Goal: Ask a question: Seek information or help from site administrators or community

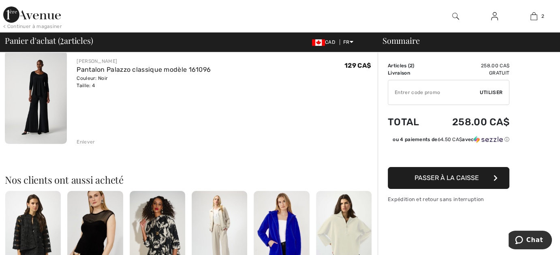
scroll to position [81, 0]
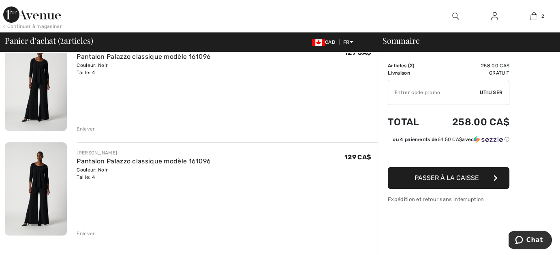
click at [409, 176] on button "Passer à la caisse" at bounding box center [449, 178] width 122 height 22
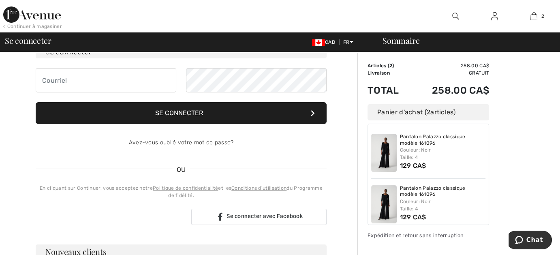
scroll to position [81, 0]
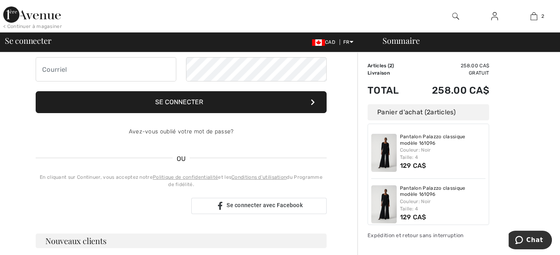
drag, startPoint x: 411, startPoint y: 192, endPoint x: 353, endPoint y: 221, distance: 65.3
click at [353, 221] on div "Votre commande est prête. Finalisez votre achat ! Se connecter Se connecter Ave…" at bounding box center [181, 214] width 353 height 486
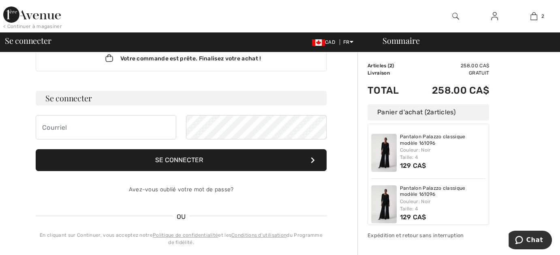
scroll to position [0, 0]
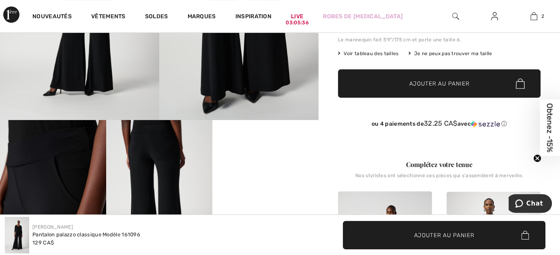
click at [538, 155] on circle "Close teaser" at bounding box center [538, 158] width 8 height 8
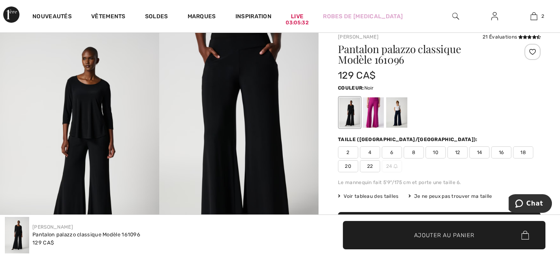
scroll to position [5, 0]
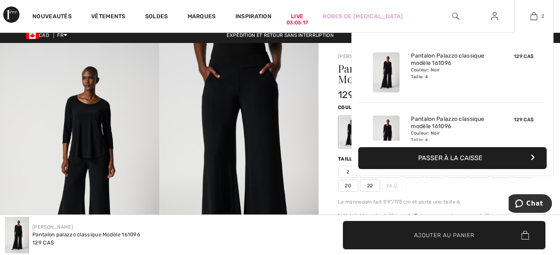
click at [535, 15] on img at bounding box center [534, 16] width 7 height 10
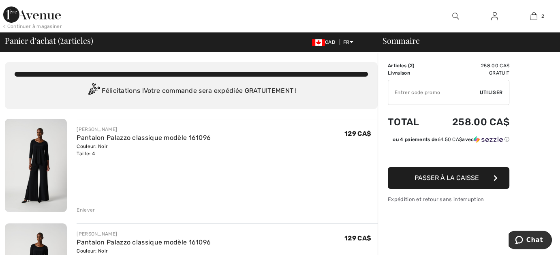
click at [399, 65] on td "Articles ( 2 )" at bounding box center [409, 65] width 43 height 7
click at [393, 65] on td "Articles ( 2 )" at bounding box center [409, 65] width 43 height 7
drag, startPoint x: 357, startPoint y: 134, endPoint x: 347, endPoint y: 138, distance: 10.5
click at [347, 138] on div "129 CA$" at bounding box center [361, 142] width 33 height 32
click at [141, 137] on link "Pantalon Palazzo classique modèle 161096" at bounding box center [144, 138] width 134 height 8
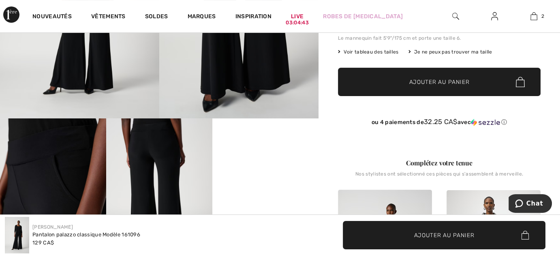
scroll to position [243, 0]
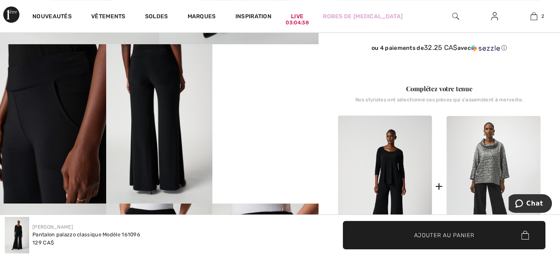
click at [277, 97] on video "Your browser does not support the video tag." at bounding box center [265, 70] width 106 height 53
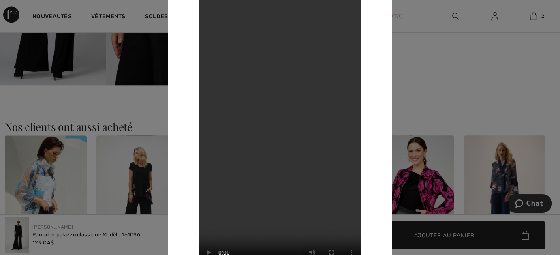
scroll to position [811, 0]
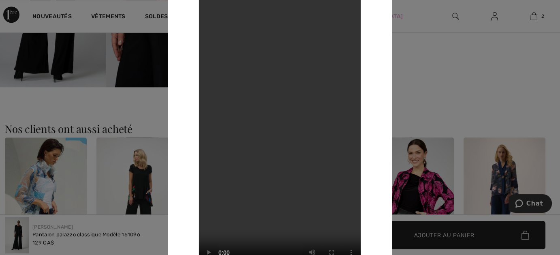
click at [402, 16] on div at bounding box center [280, 127] width 560 height 255
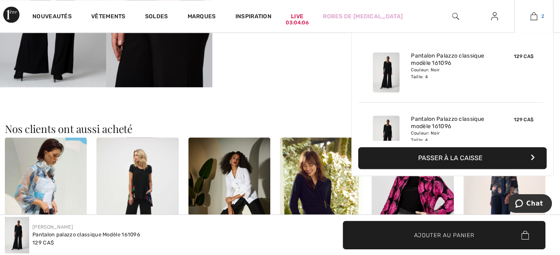
click at [543, 15] on span "2" at bounding box center [543, 16] width 3 height 7
click at [544, 16] on span "2" at bounding box center [543, 16] width 3 height 7
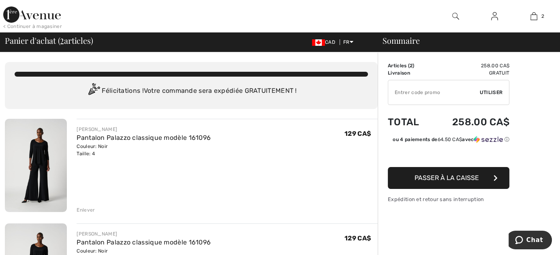
click at [420, 176] on span "Passer à la caisse" at bounding box center [447, 178] width 64 height 8
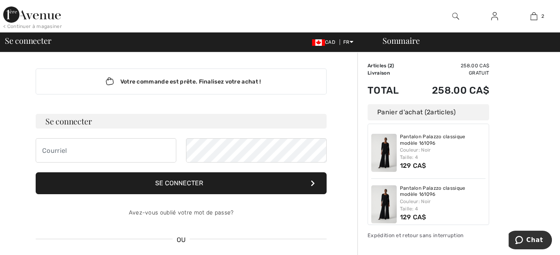
click at [384, 79] on td "Total" at bounding box center [389, 91] width 43 height 28
click at [523, 240] on icon "Chat" at bounding box center [519, 240] width 8 height 8
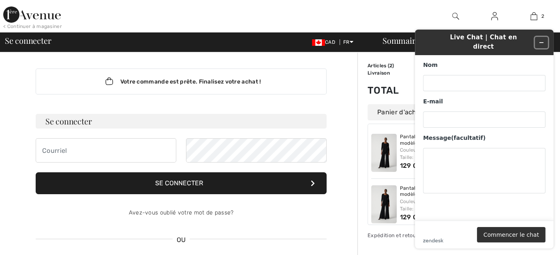
click at [540, 40] on icon "Réduire le widget" at bounding box center [542, 43] width 6 height 6
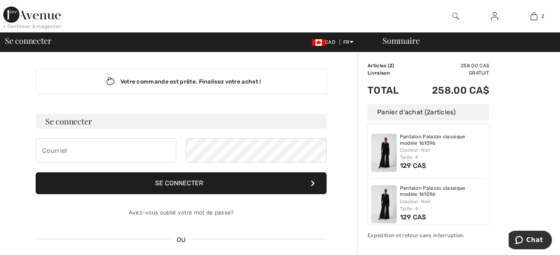
click at [35, 44] on span "Se connecter" at bounding box center [28, 40] width 46 height 8
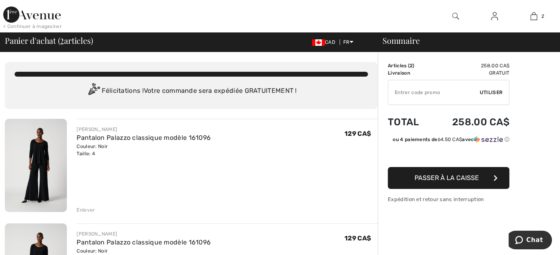
click at [411, 41] on div "Sommaire" at bounding box center [464, 40] width 182 height 8
click at [495, 16] on img at bounding box center [494, 16] width 7 height 10
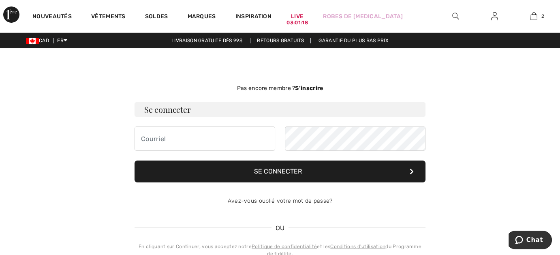
click at [454, 13] on img at bounding box center [456, 16] width 7 height 10
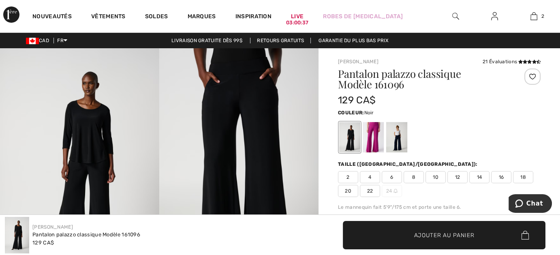
scroll to position [81, 0]
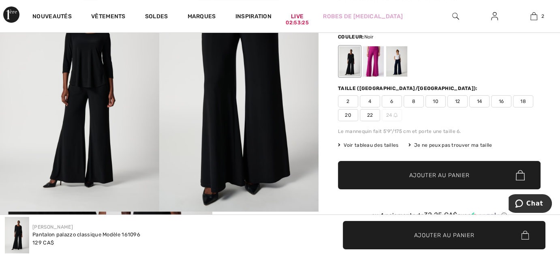
scroll to position [81, 0]
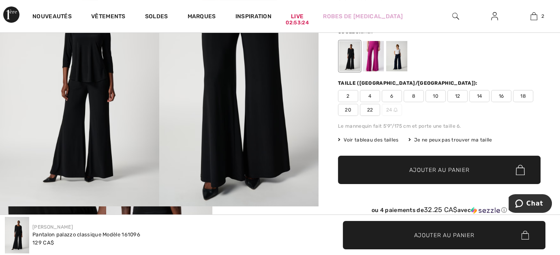
click at [404, 165] on span "✔ Ajouté au panier Ajouter au panier" at bounding box center [439, 170] width 203 height 28
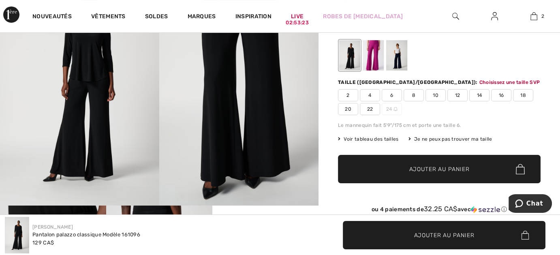
scroll to position [95, 0]
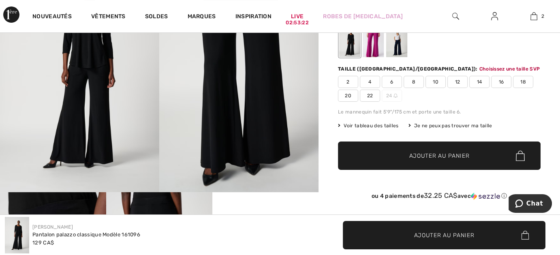
click at [425, 149] on span "✔ Ajouté au panier Ajouter au panier" at bounding box center [439, 156] width 203 height 28
click at [423, 150] on span "✔ Ajouté au panier Ajouter au panier" at bounding box center [439, 156] width 203 height 28
click at [424, 153] on span "Ajouter au panier" at bounding box center [440, 156] width 60 height 9
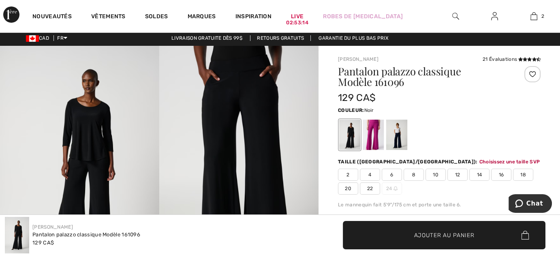
scroll to position [0, 0]
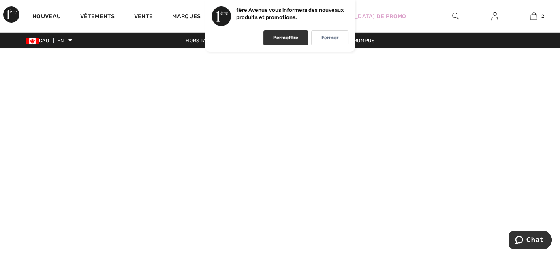
click at [283, 35] on font "Permettre" at bounding box center [285, 38] width 25 height 6
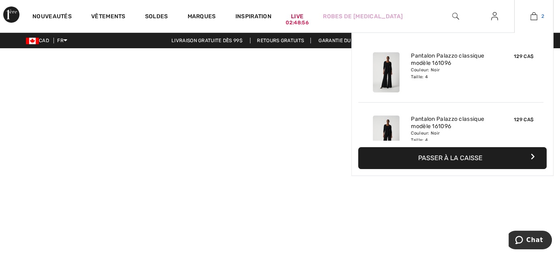
click at [534, 16] on img at bounding box center [534, 16] width 7 height 10
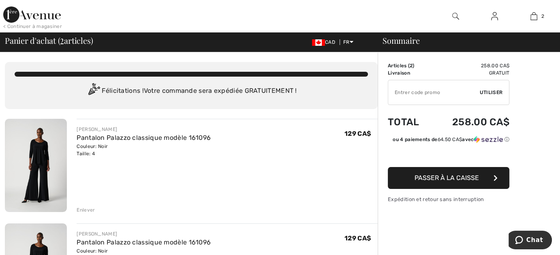
click at [88, 210] on div "Enlever" at bounding box center [86, 209] width 18 height 7
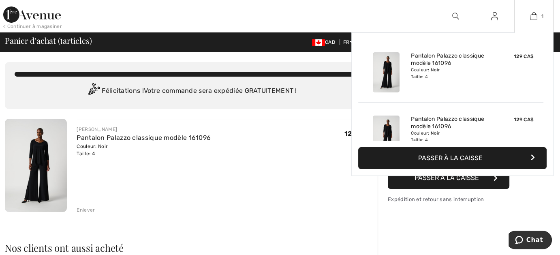
click at [459, 157] on button "Passer à la caisse" at bounding box center [452, 158] width 189 height 22
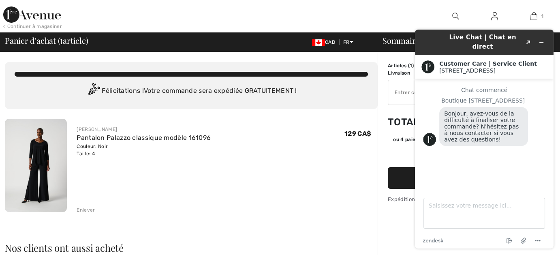
click at [430, 208] on textarea "Saisissez votre message ici..." at bounding box center [485, 213] width 122 height 31
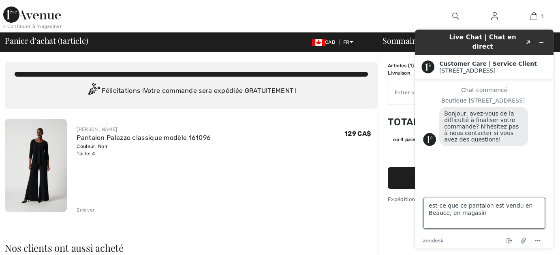
type textarea "est-ce que ce pantalon est vendu en Beauce, en magasin ?"
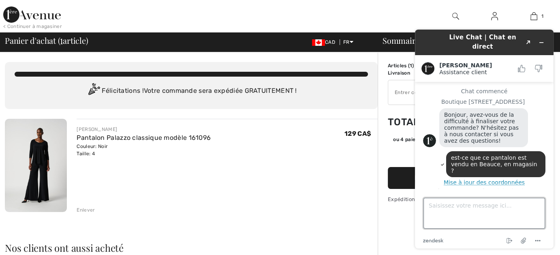
scroll to position [36, 0]
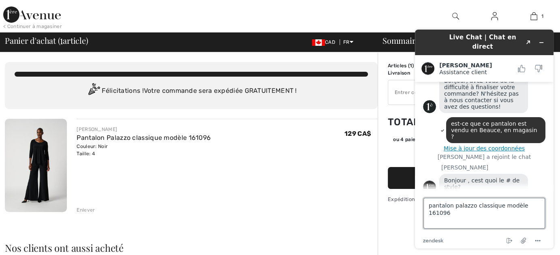
click at [473, 205] on textarea "pantalon palazzo classique modèle 161096" at bounding box center [485, 213] width 122 height 31
drag, startPoint x: 473, startPoint y: 205, endPoint x: 472, endPoint y: 210, distance: 4.9
click at [473, 205] on textarea "pantalon palazzo classique modèle 161096" at bounding box center [485, 213] width 122 height 31
click at [539, 210] on textarea "pantalon palazzo classique modèle 161096" at bounding box center [485, 213] width 122 height 31
type textarea "pantalon palazzo classique modèle 161096 noir grandeur 4"
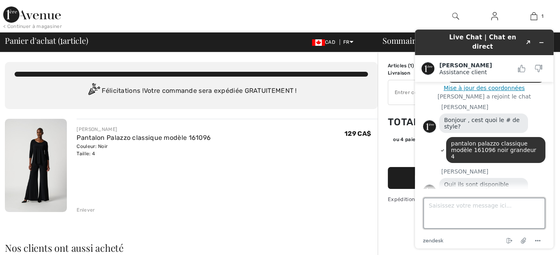
scroll to position [95, 0]
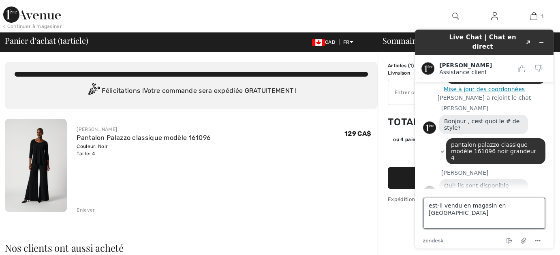
type textarea "est-il vendu en magasin en [GEOGRAPHIC_DATA] ?"
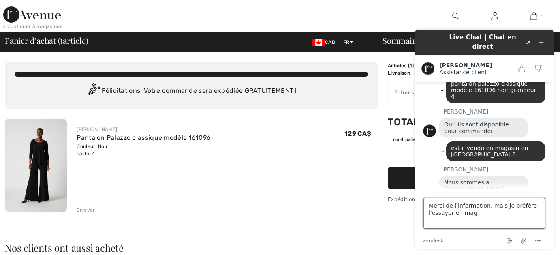
scroll to position [169, 0]
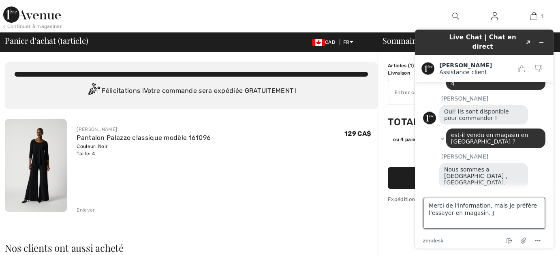
click at [487, 212] on textarea "Merci de l'information, mais je préfère l'essayer en magasin. J" at bounding box center [485, 213] width 122 height 31
type textarea "Merci de l'information, mais je préfère l'essayer en magasin. Je suis de Ste-[P…"
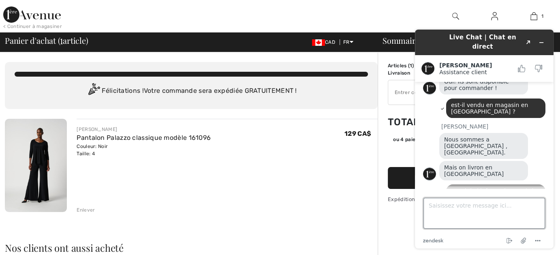
scroll to position [229, 0]
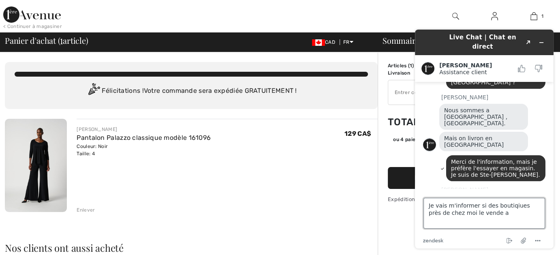
type textarea "Je vais m'informer si des boutiqiues près de chez moi le vende"
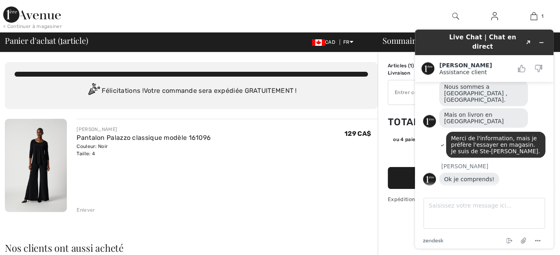
click at [462, 232] on footer "Saisissez votre message ici... zendesk .cls-1{fill:#03363d;} Mettre fin au chat…" at bounding box center [484, 219] width 139 height 60
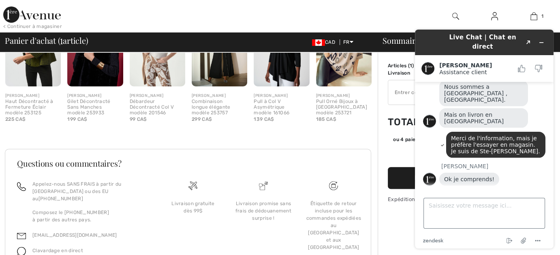
scroll to position [292, 0]
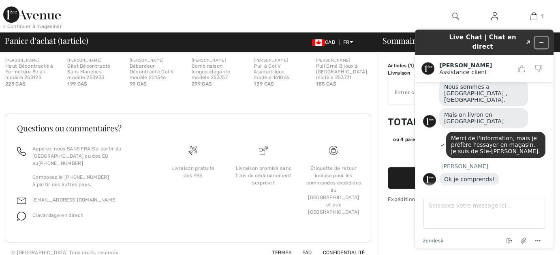
click at [541, 43] on icon "Réduire le widget" at bounding box center [542, 43] width 4 height 0
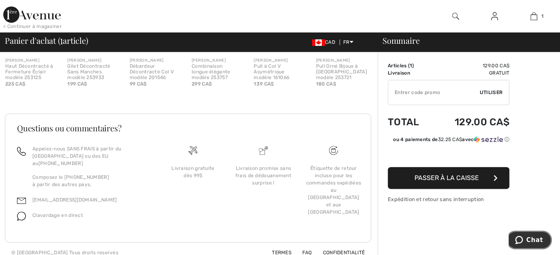
scroll to position [0, 0]
